Goal: Task Accomplishment & Management: Complete application form

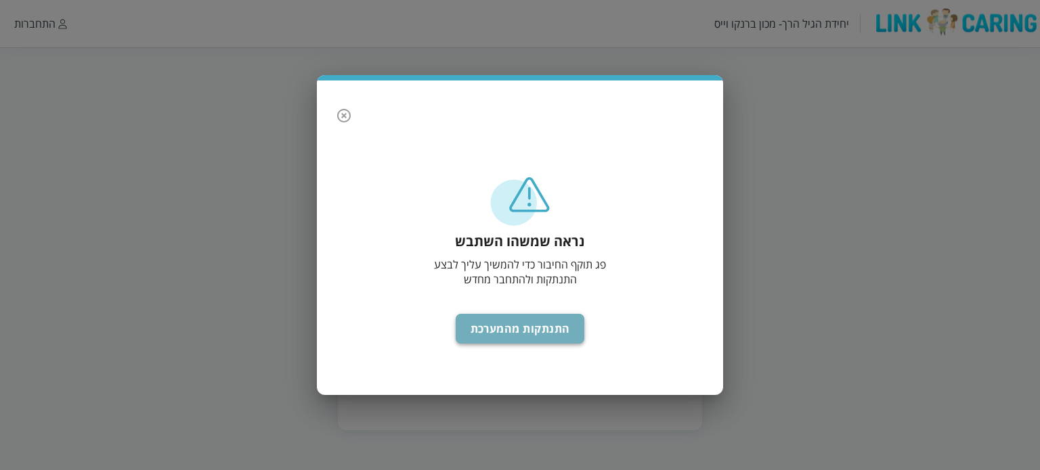
click at [495, 326] on button "התנתקות מהמערכת" at bounding box center [519, 329] width 129 height 30
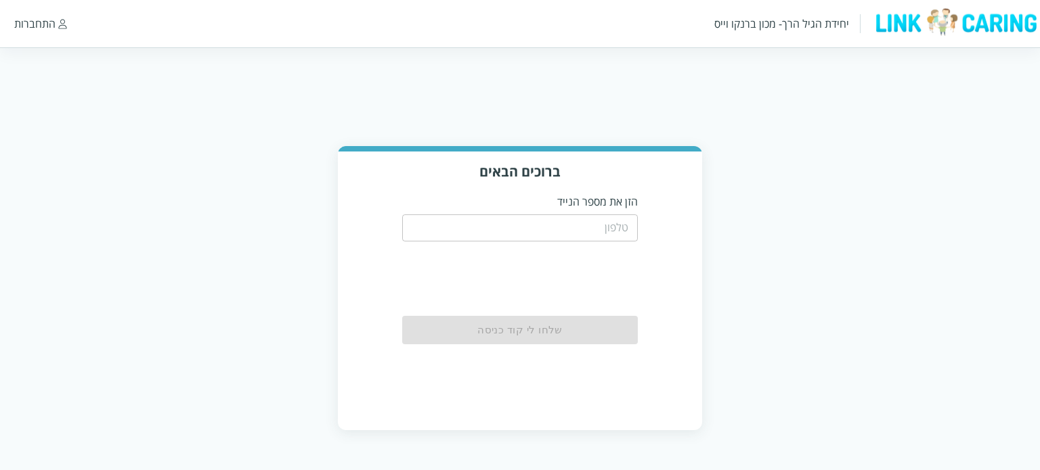
click at [545, 228] on input "tel" at bounding box center [520, 228] width 236 height 27
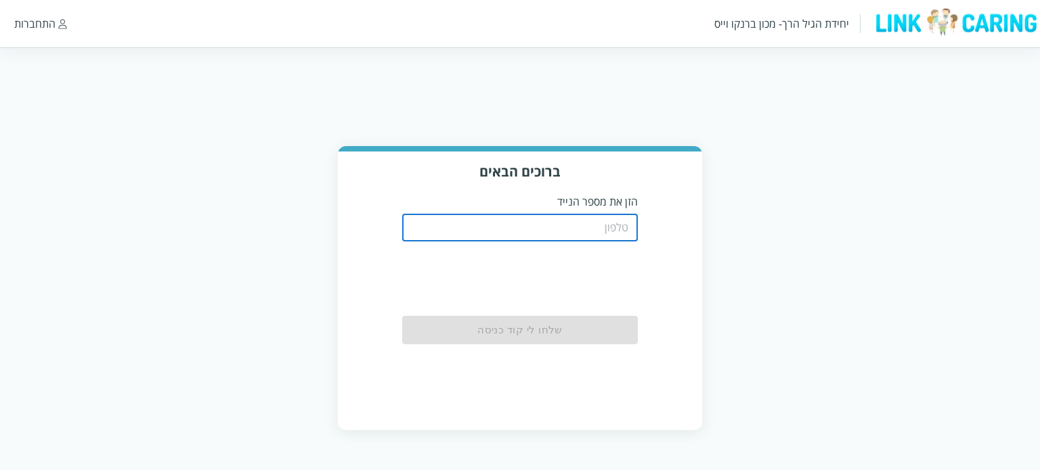
type input "0542473105"
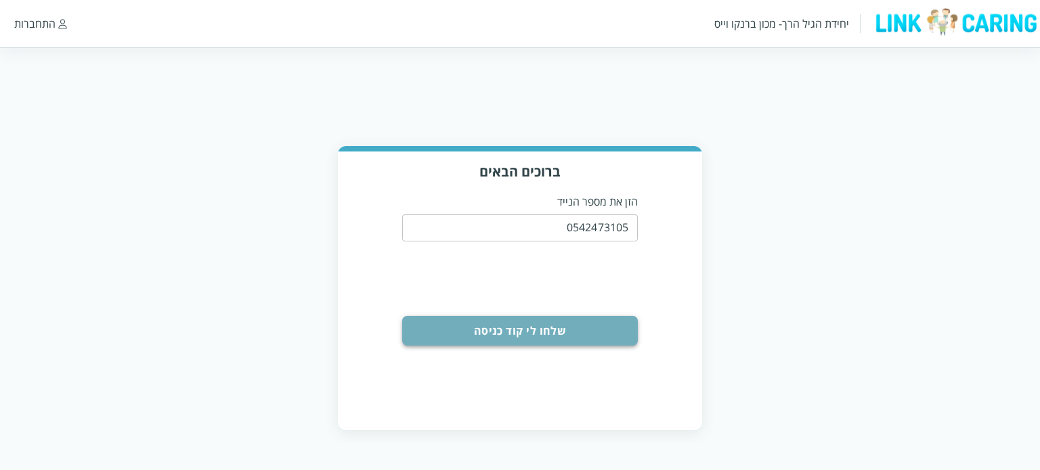
click at [569, 326] on button "שלחו לי קוד כניסה" at bounding box center [520, 331] width 236 height 30
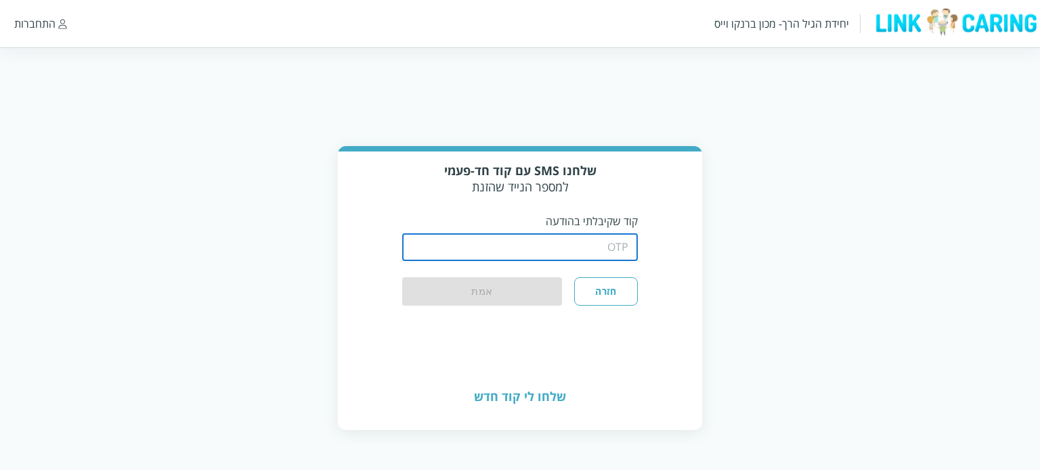
click at [596, 251] on input "string" at bounding box center [520, 247] width 236 height 27
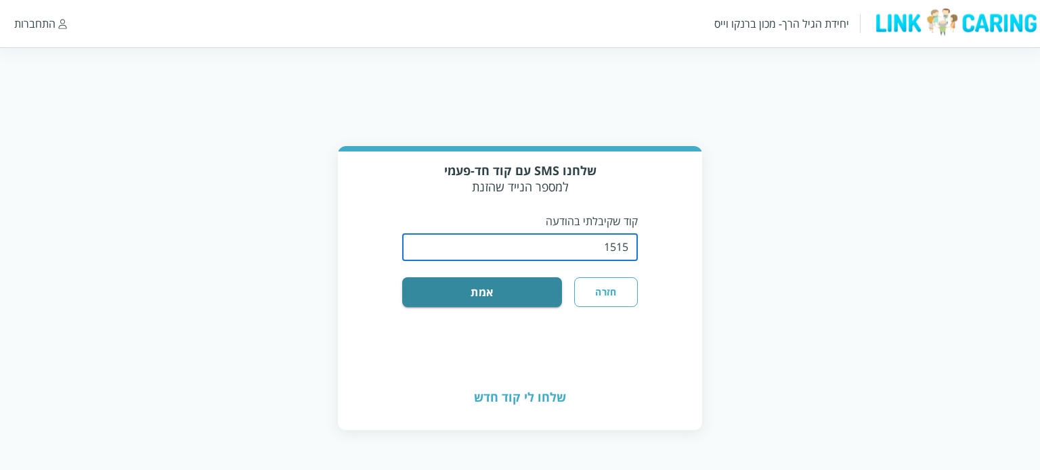
type input "1515"
click at [402, 277] on button "אמת" at bounding box center [482, 292] width 160 height 30
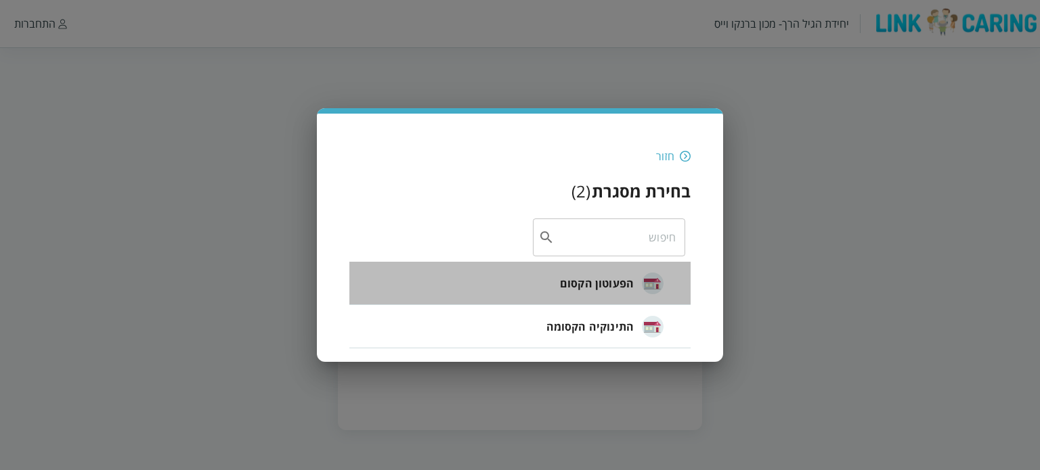
click at [596, 282] on span "הפעוטון הקסום" at bounding box center [597, 283] width 74 height 16
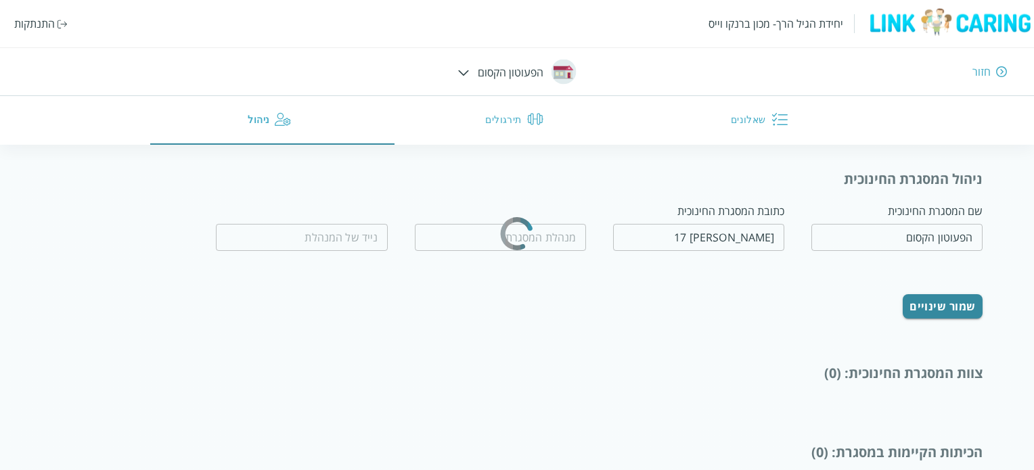
type input "[DEMOGRAPHIC_DATA][PERSON_NAME]"
type input "0526121314"
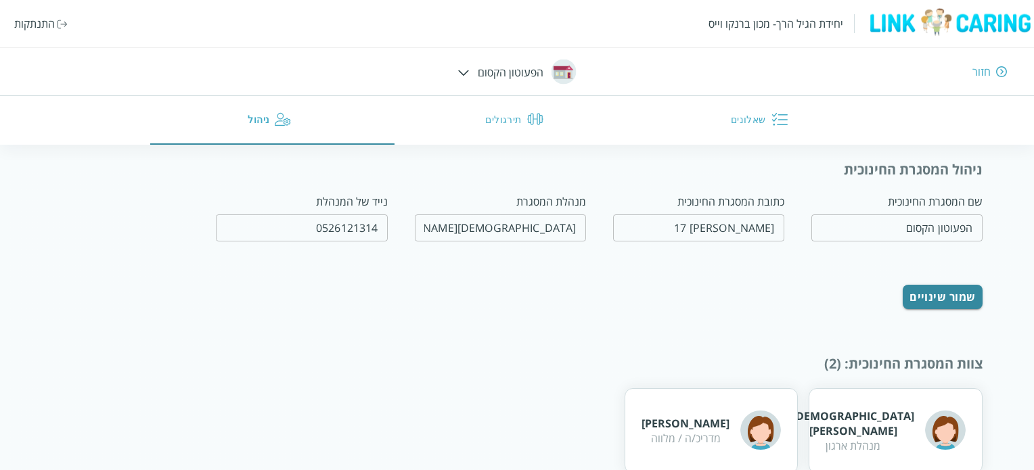
scroll to position [7, 0]
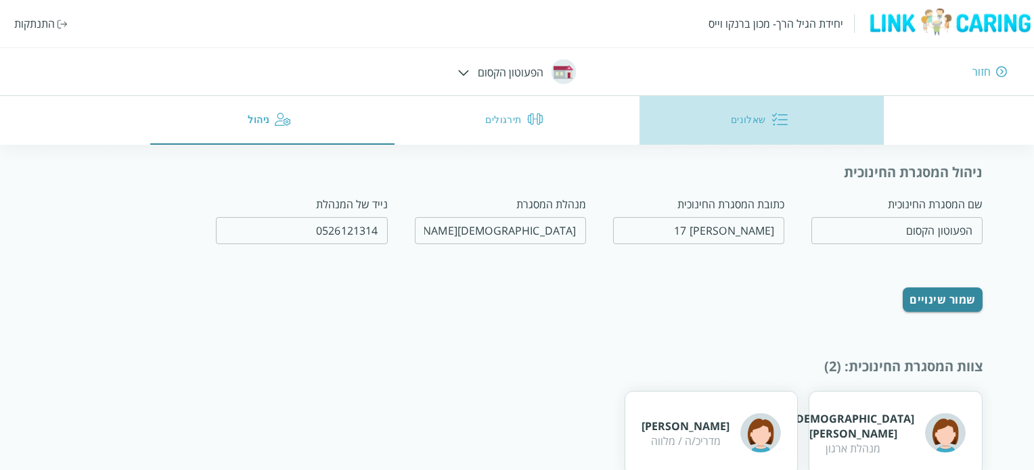
click at [742, 113] on button "שאלונים" at bounding box center [762, 120] width 245 height 49
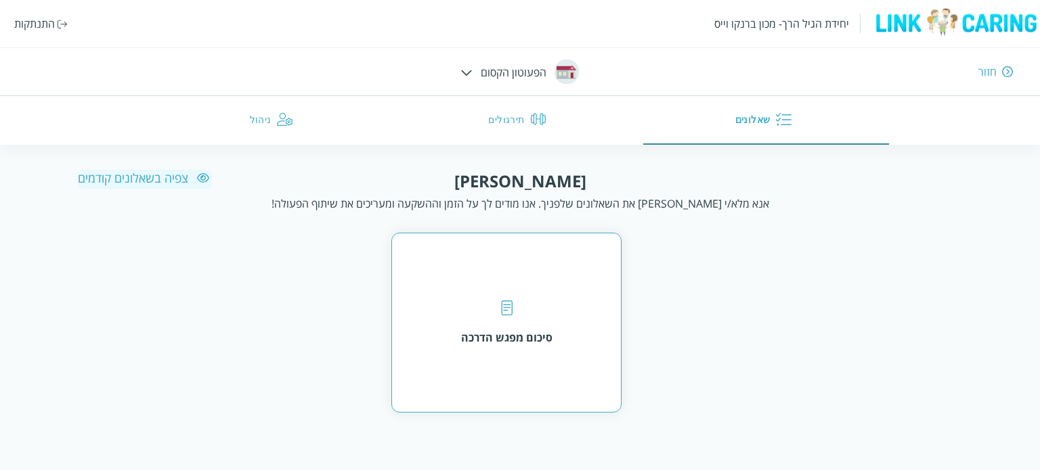
click at [571, 314] on div "סיכום מפגש הדרכה" at bounding box center [506, 323] width 230 height 180
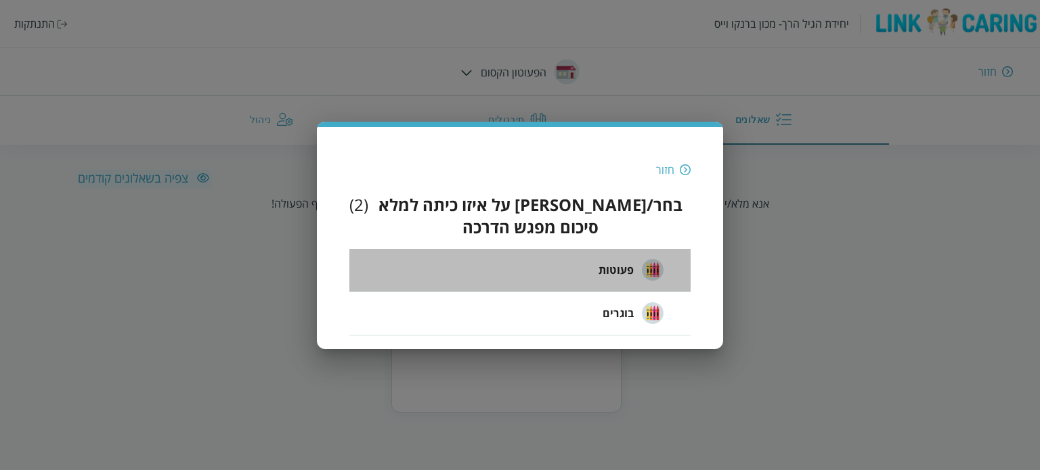
click at [617, 265] on span "פעוטות" at bounding box center [615, 270] width 35 height 16
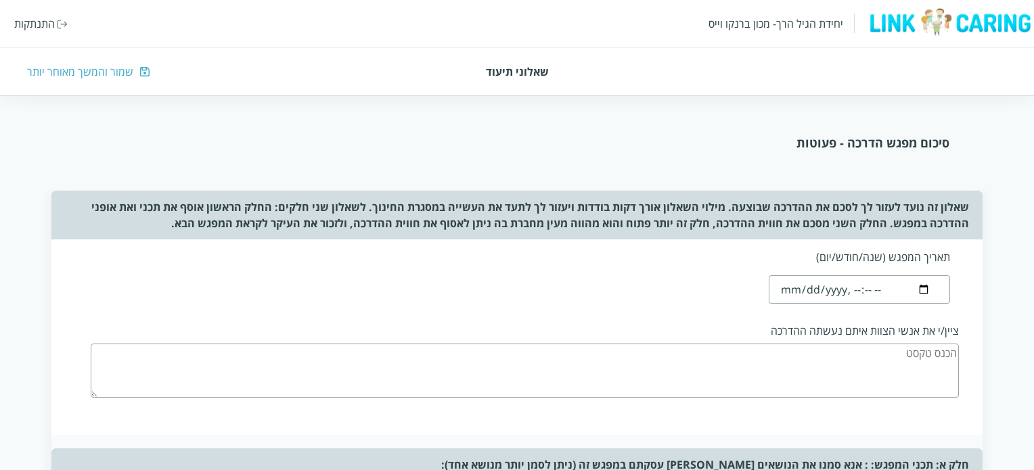
click at [790, 291] on input "datetime-local" at bounding box center [859, 289] width 181 height 28
type input "[DATE]T00:54"
click at [811, 357] on textarea at bounding box center [525, 371] width 868 height 54
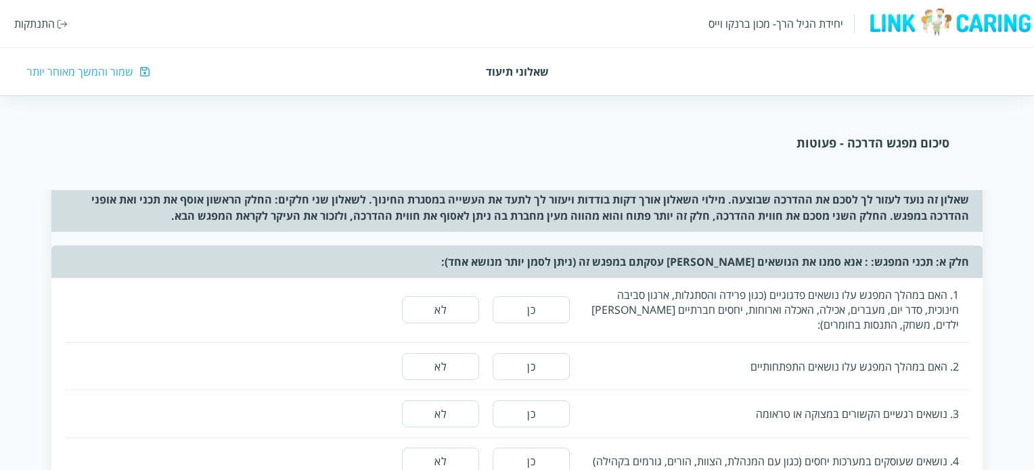
scroll to position [205, 0]
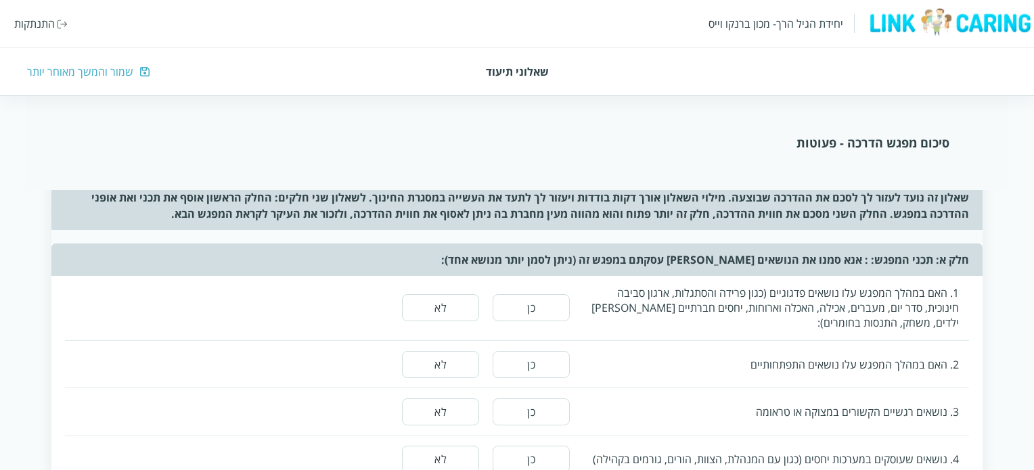
type textarea "[PERSON_NAME]"
click at [460, 303] on button "לא" at bounding box center [440, 307] width 77 height 27
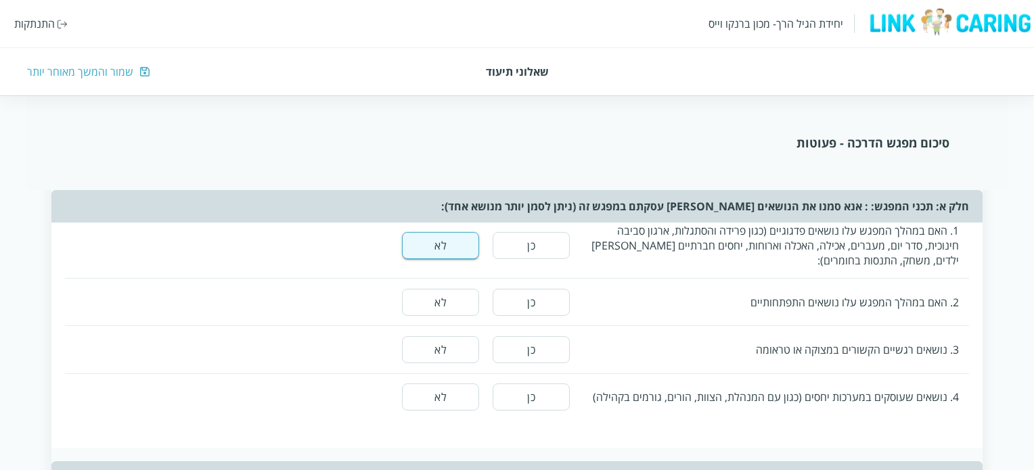
scroll to position [272, 0]
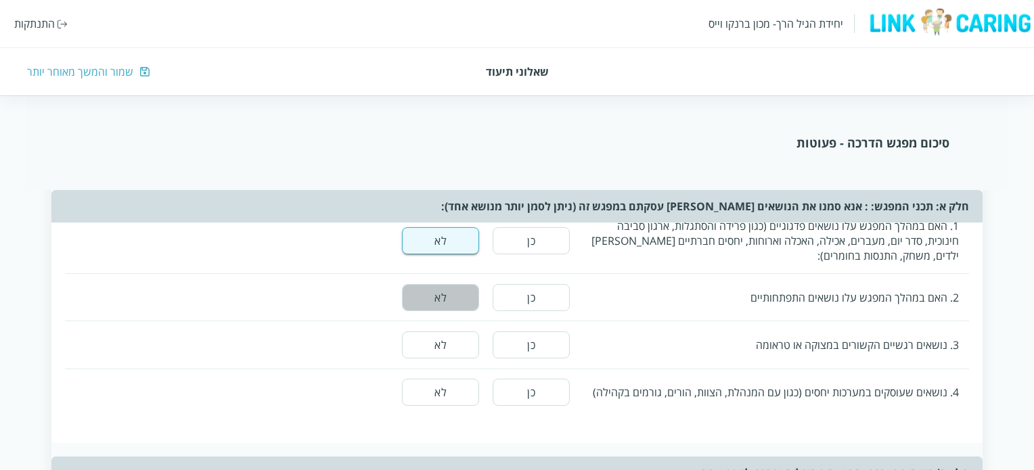
click at [449, 294] on button "לא" at bounding box center [440, 297] width 77 height 27
click at [457, 341] on button "לא" at bounding box center [440, 345] width 77 height 27
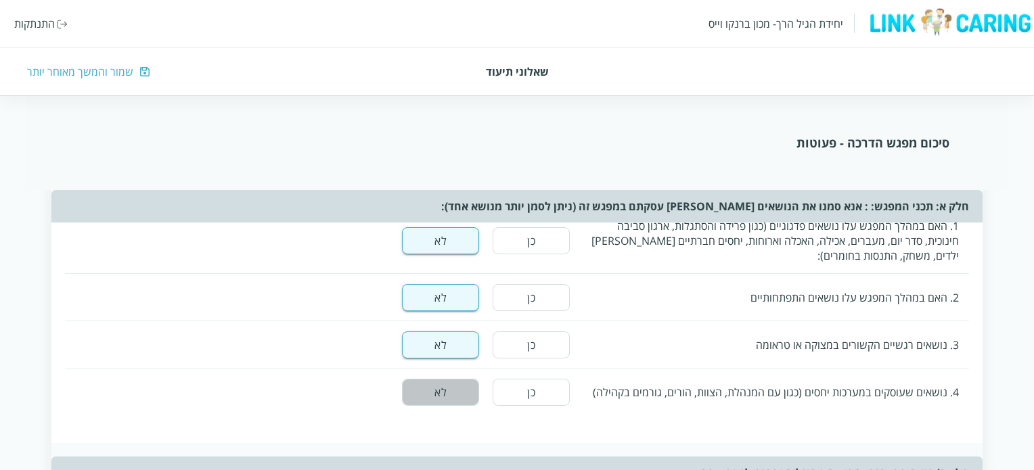
click at [455, 386] on button "לא" at bounding box center [440, 392] width 77 height 27
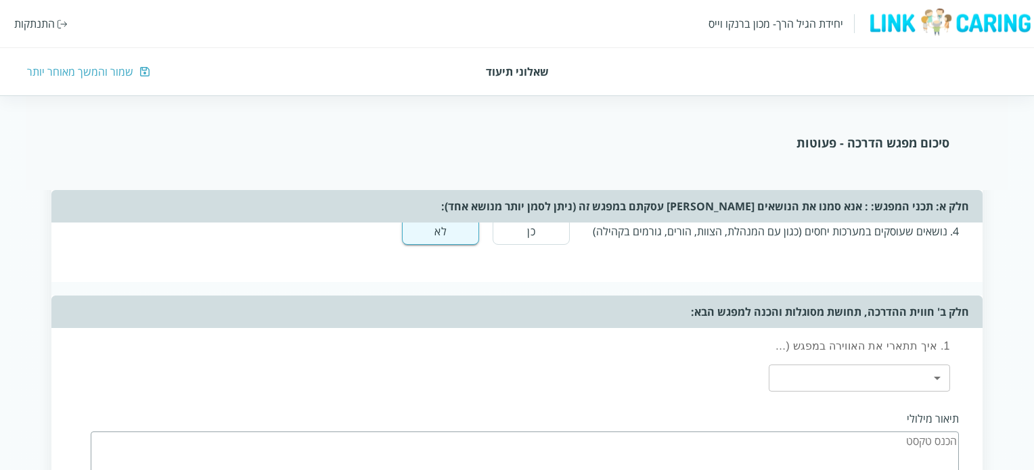
scroll to position [444, 0]
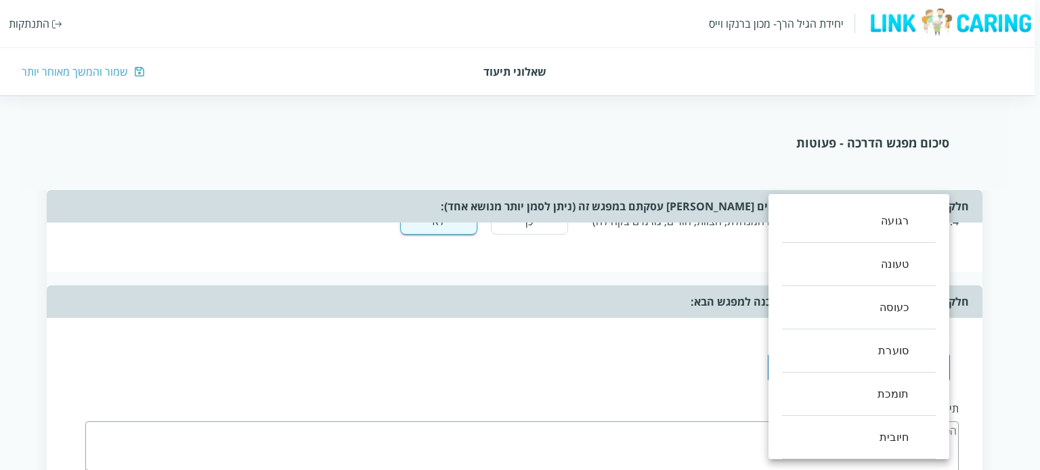
click at [792, 356] on body "יחידת הגיל הרך- מכון [PERSON_NAME] התנתקות שאלוני תיעוד שמור והמשך מאוחר יותר ס…" at bounding box center [517, 371] width 1045 height 1357
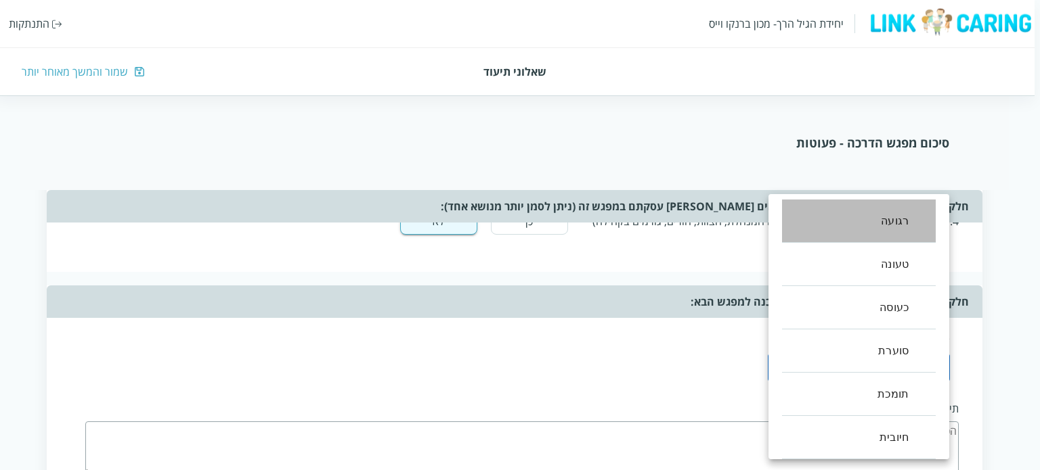
click at [874, 233] on li "רגועה" at bounding box center [859, 221] width 154 height 43
type input ",0"
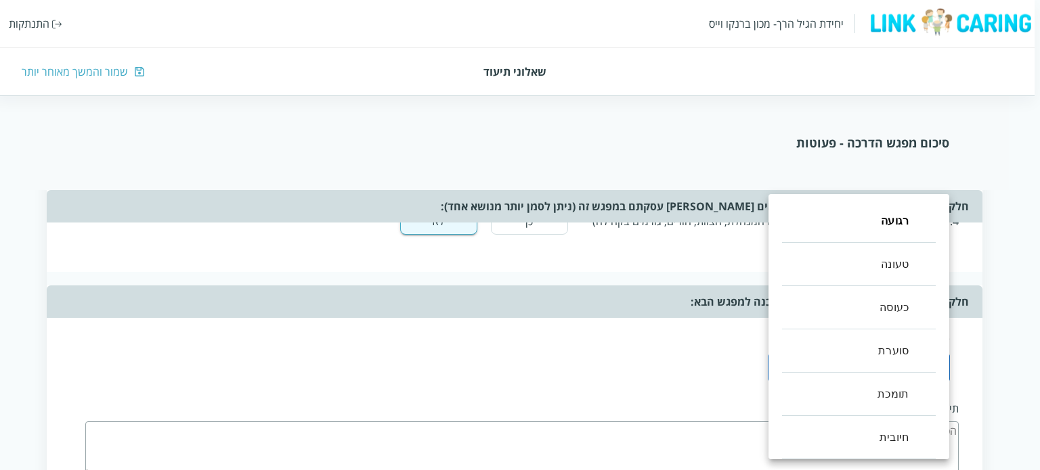
click at [750, 382] on div at bounding box center [520, 235] width 1040 height 470
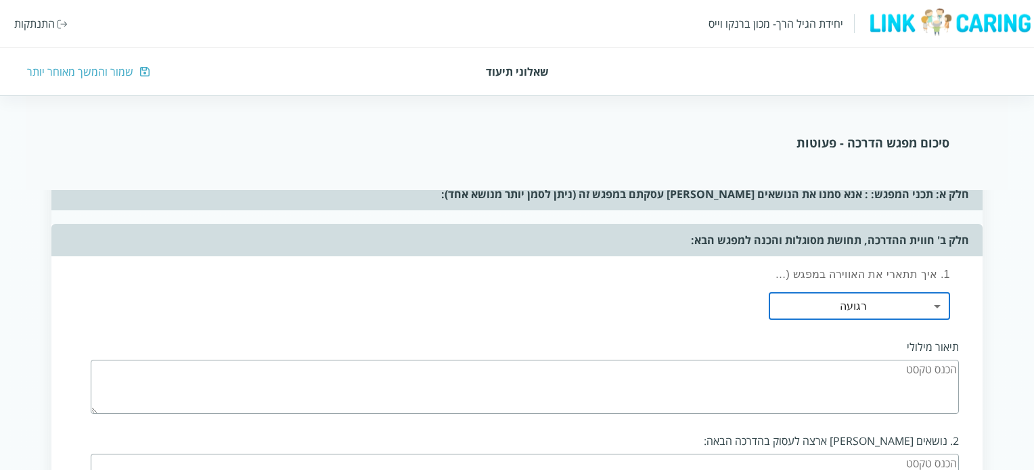
scroll to position [508, 0]
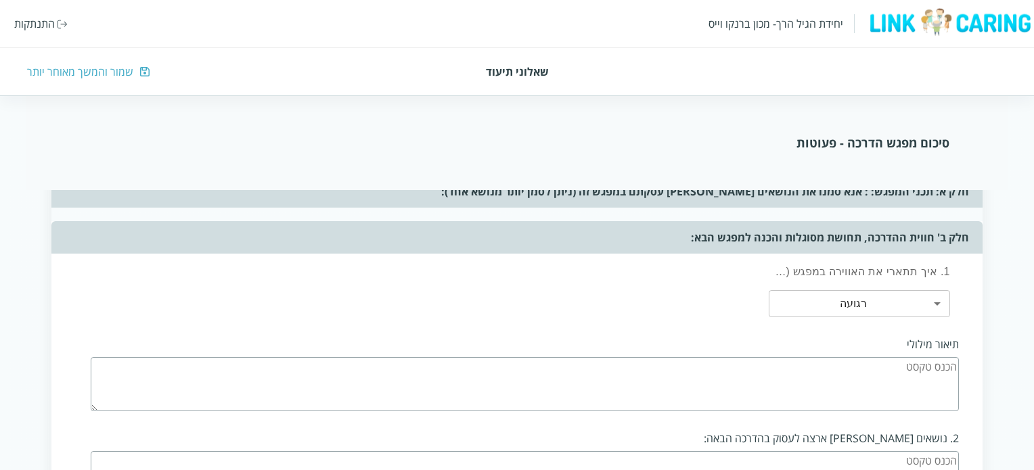
click at [766, 377] on textarea at bounding box center [525, 384] width 868 height 54
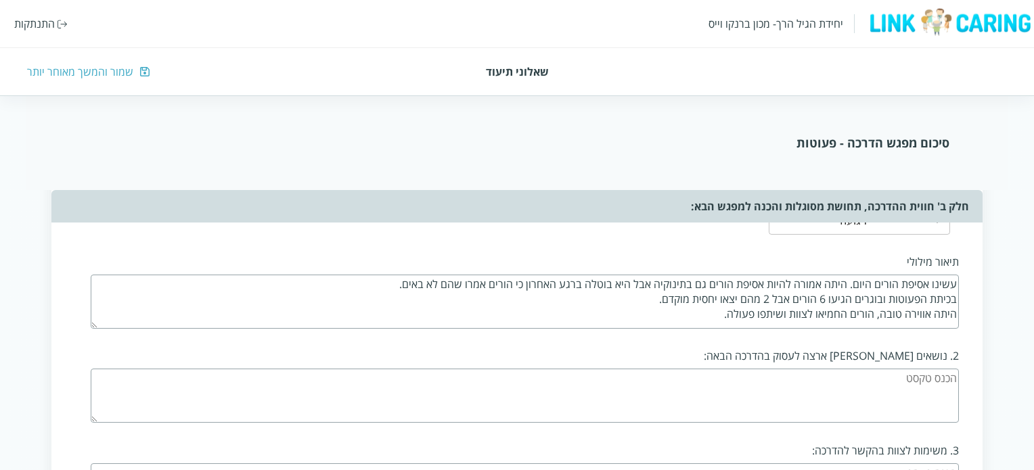
scroll to position [590, 0]
type textarea "עשינו אסיפת הורים היום. היתה אמורה להיות אסיפת הורים גם בתינוקיה אבל היא בוטלה …"
click at [781, 387] on textarea at bounding box center [525, 396] width 868 height 54
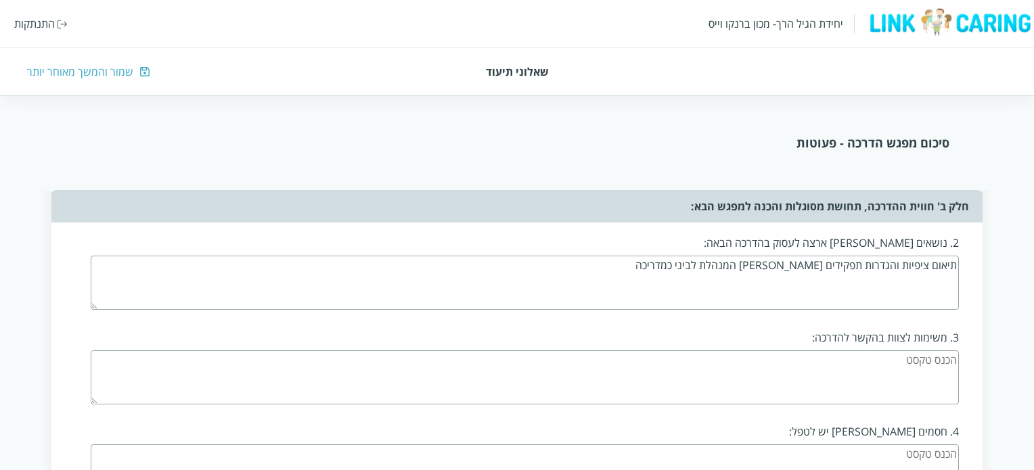
scroll to position [703, 0]
type textarea "תיאום ציפיות והגדרות תפקידים [PERSON_NAME] המנהלת לביני כמדריכה"
click at [799, 376] on textarea at bounding box center [525, 378] width 868 height 54
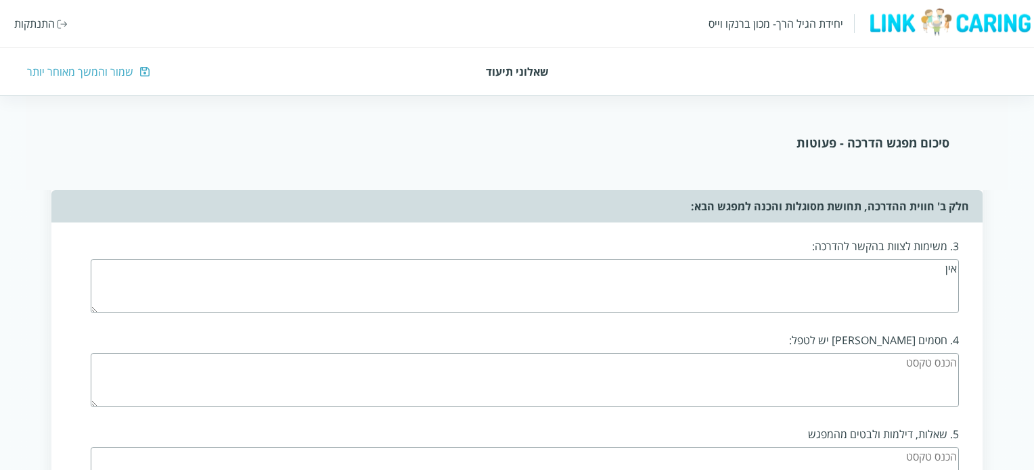
scroll to position [795, 0]
type textarea "אין"
click at [826, 362] on textarea at bounding box center [525, 380] width 868 height 54
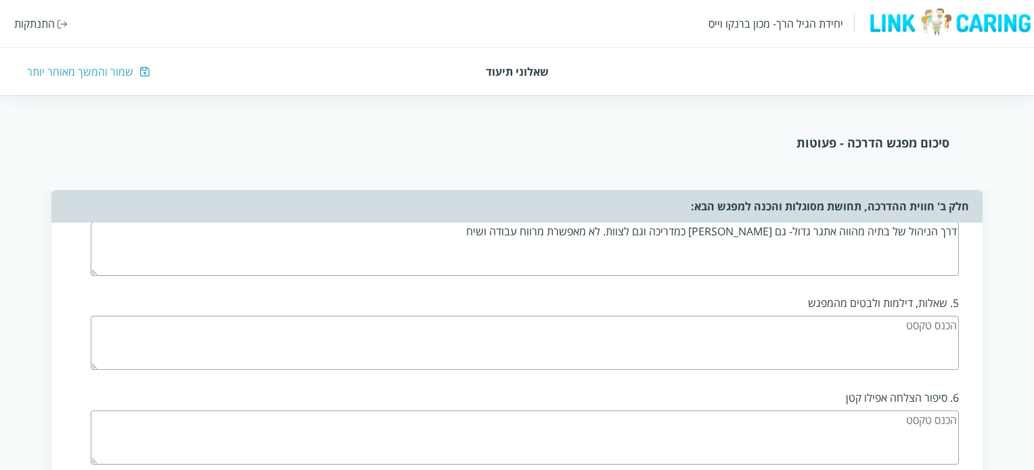
scroll to position [926, 0]
type textarea "דרך הניהול של בתיה מהווה אתגר גדול- גם [PERSON_NAME] כמדריכה וגם לצוות. לא מאפש…"
click at [888, 330] on textarea at bounding box center [525, 343] width 868 height 54
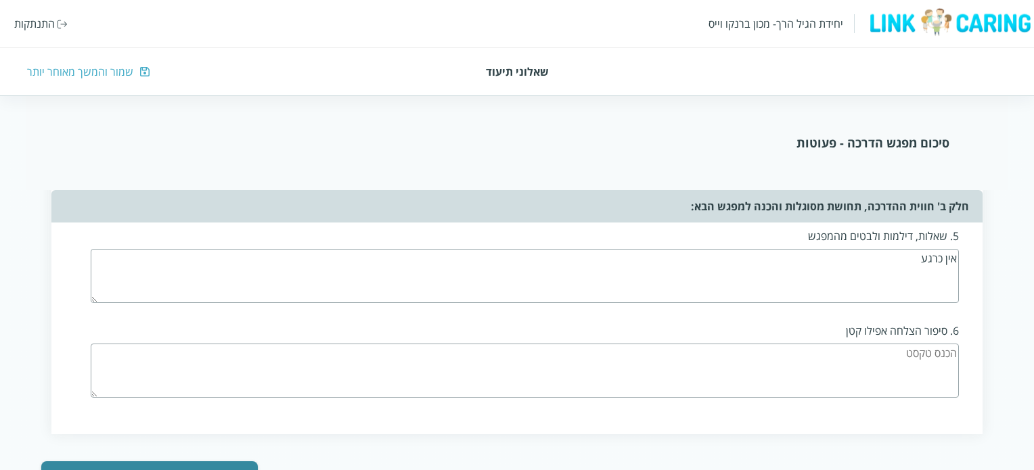
scroll to position [996, 0]
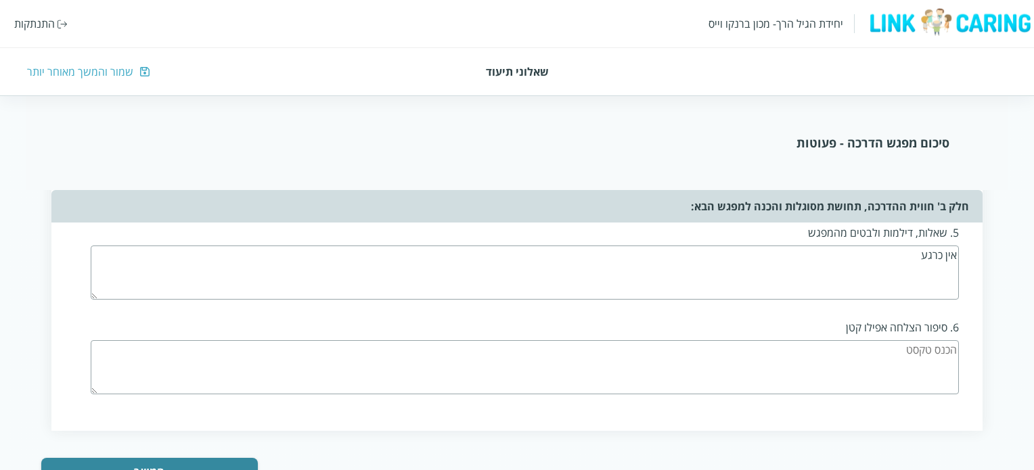
type textarea "אין כרגע"
click at [888, 340] on textarea at bounding box center [525, 367] width 868 height 54
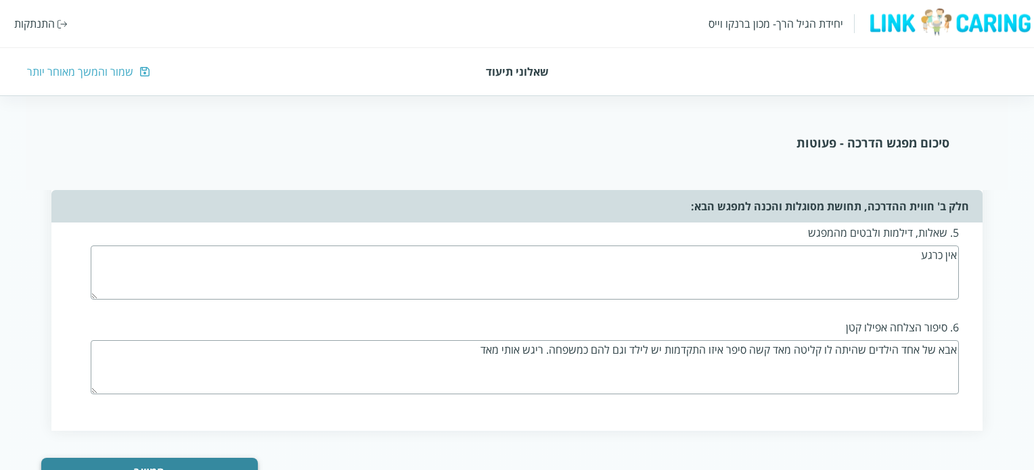
type textarea "אבא של אחד הילדים שהיתה לו קליטה מאד קשה סיפר איזו התקדמות יש לילד וגם להם כמשפ…"
click at [254, 458] on button "המשך" at bounding box center [149, 471] width 217 height 27
